Goal: Information Seeking & Learning: Learn about a topic

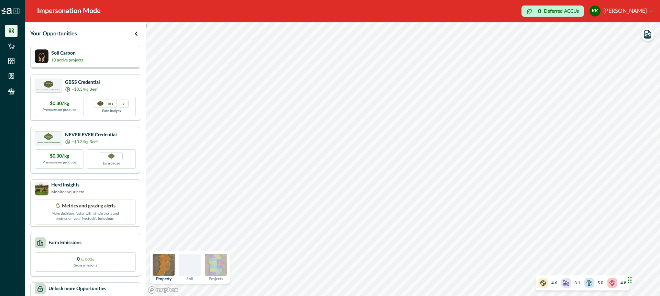
click at [114, 57] on div "Soil Carbon 10 active projects" at bounding box center [85, 56] width 101 height 14
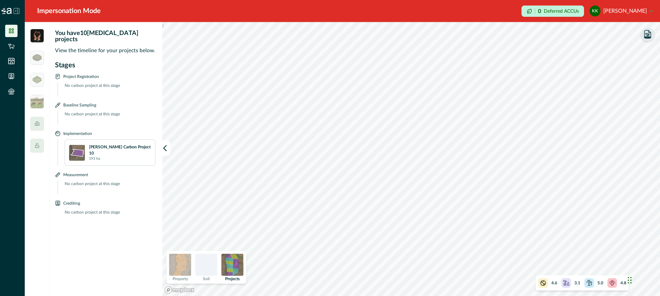
click at [650, 37] on icon "button" at bounding box center [647, 37] width 6 height 2
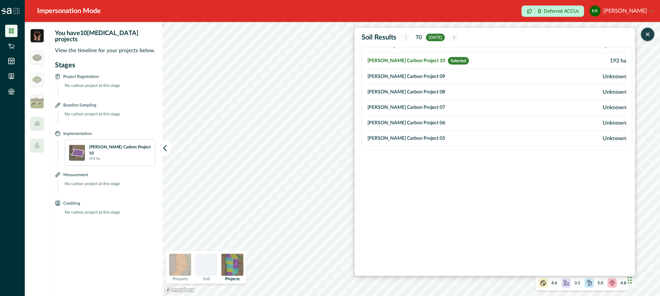
scroll to position [10, 0]
click at [412, 123] on td "[PERSON_NAME] Carbon Project 06" at bounding box center [458, 122] width 183 height 15
click at [409, 137] on td "[PERSON_NAME] Carbon Project 05" at bounding box center [458, 138] width 183 height 15
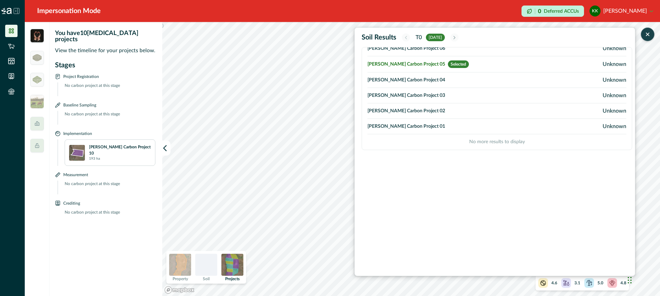
click at [405, 128] on td "[PERSON_NAME] Carbon Project 01" at bounding box center [458, 126] width 183 height 15
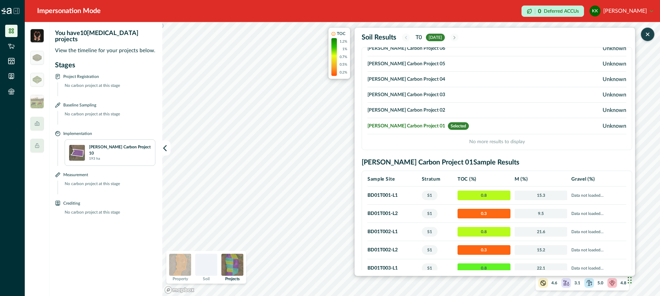
click at [647, 36] on icon "button" at bounding box center [647, 34] width 7 height 7
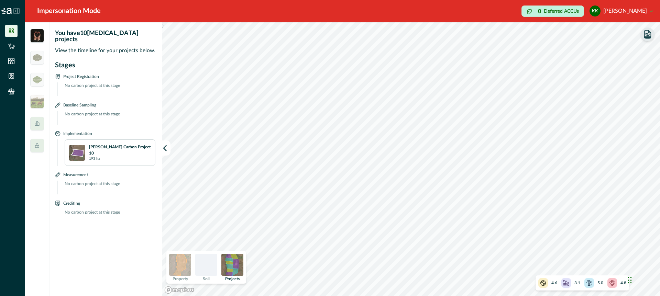
click at [211, 264] on div at bounding box center [206, 265] width 22 height 22
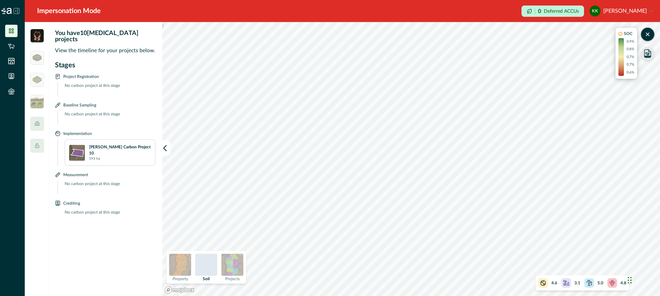
click at [231, 264] on img at bounding box center [232, 265] width 22 height 22
click at [205, 267] on div at bounding box center [206, 265] width 22 height 22
click at [233, 267] on img at bounding box center [232, 265] width 22 height 22
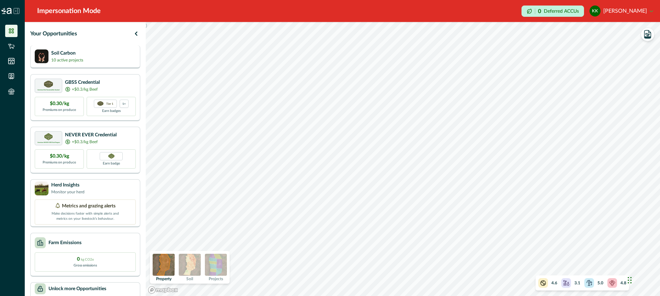
click at [94, 60] on div "Soil Carbon 10 active projects" at bounding box center [85, 56] width 101 height 14
click at [115, 59] on div "Soil Carbon 19 active projects" at bounding box center [85, 56] width 101 height 14
